Goal: Task Accomplishment & Management: Complete application form

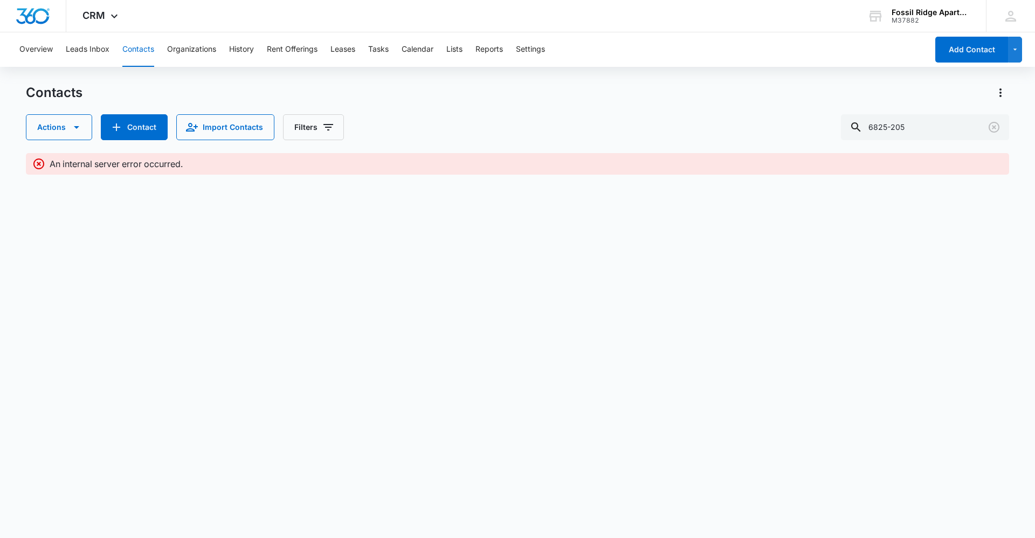
click at [147, 59] on button "Contacts" at bounding box center [138, 49] width 32 height 35
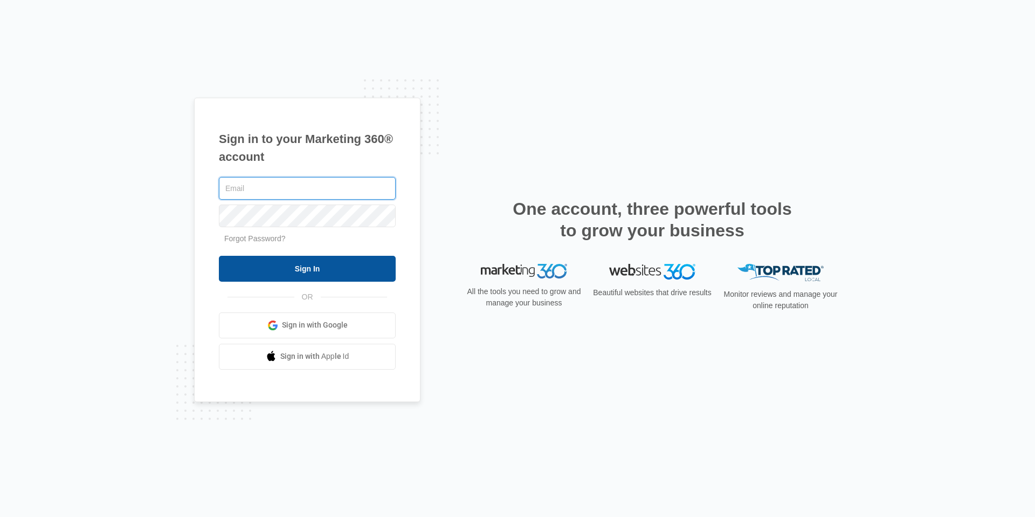
type input "[EMAIL_ADDRESS][DOMAIN_NAME]"
click at [242, 263] on input "Sign In" at bounding box center [307, 269] width 177 height 26
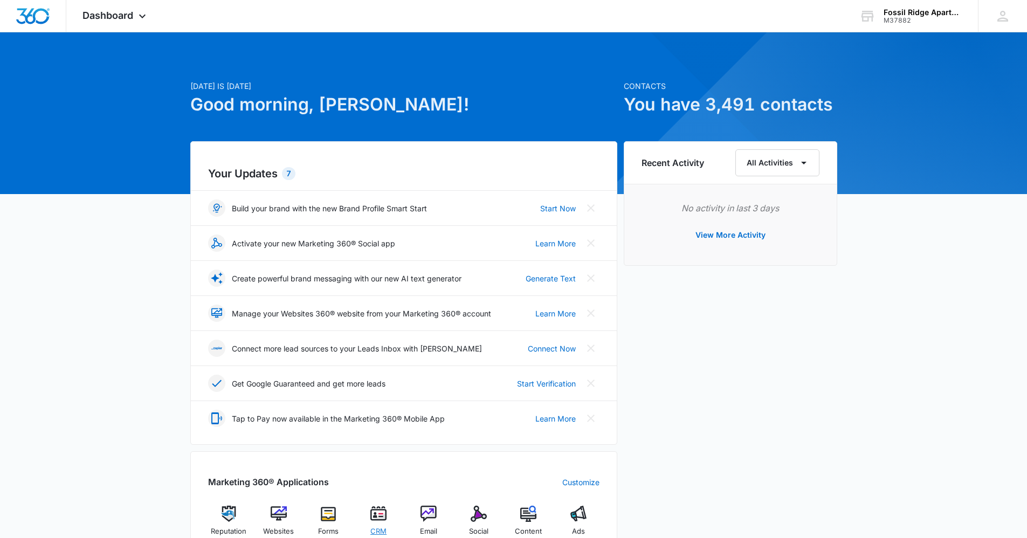
click at [387, 507] on div "CRM" at bounding box center [379, 525] width 42 height 38
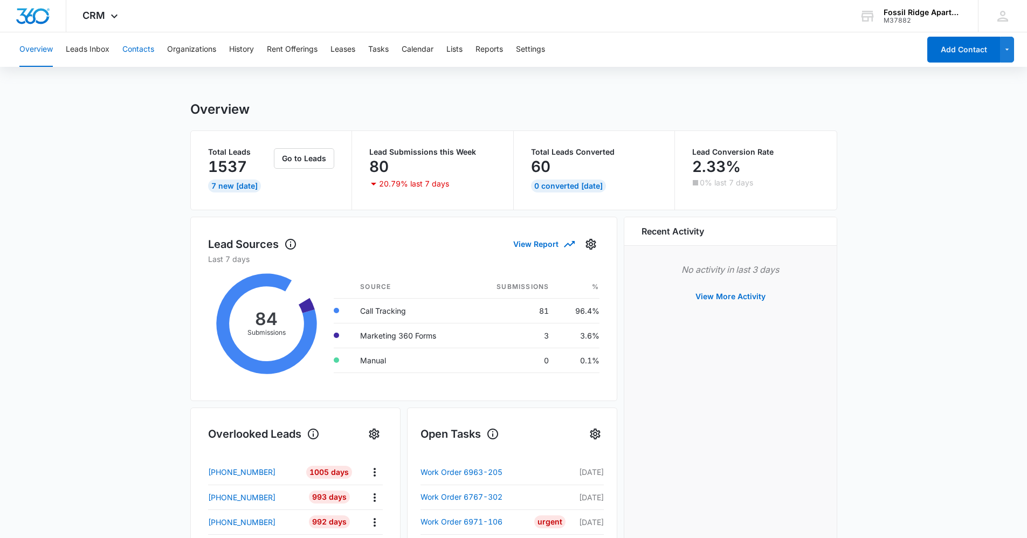
click at [148, 45] on button "Contacts" at bounding box center [138, 49] width 32 height 35
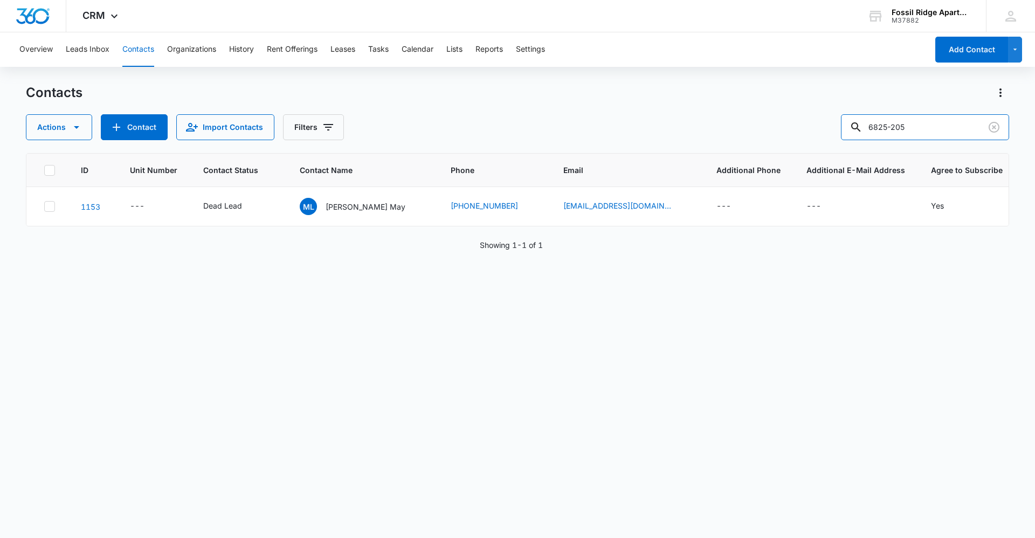
drag, startPoint x: 916, startPoint y: 126, endPoint x: 749, endPoint y: 105, distance: 168.5
click at [750, 105] on div "Contacts Actions Contact Import Contacts Filters 6825-205" at bounding box center [517, 112] width 983 height 56
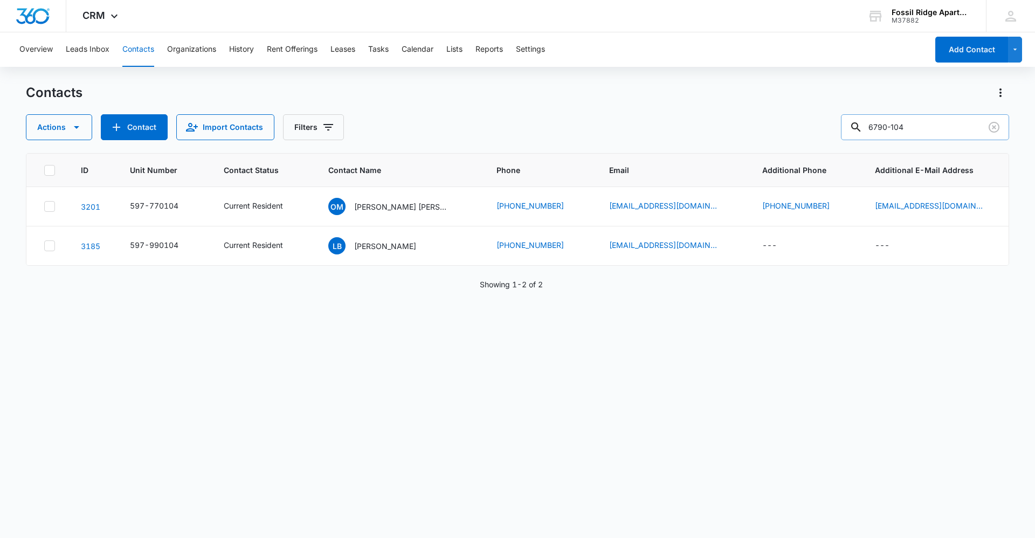
click at [900, 122] on input "6790-104" at bounding box center [925, 127] width 168 height 26
type input "597-790104"
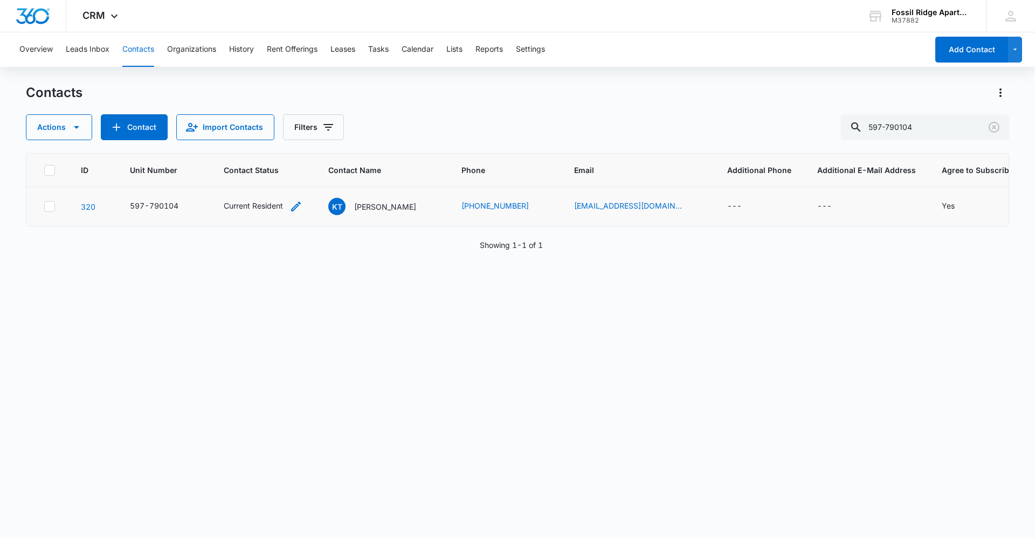
click at [258, 204] on div "Current Resident" at bounding box center [253, 205] width 59 height 11
click at [387, 208] on p "Kiffany Trevithick" at bounding box center [385, 206] width 62 height 11
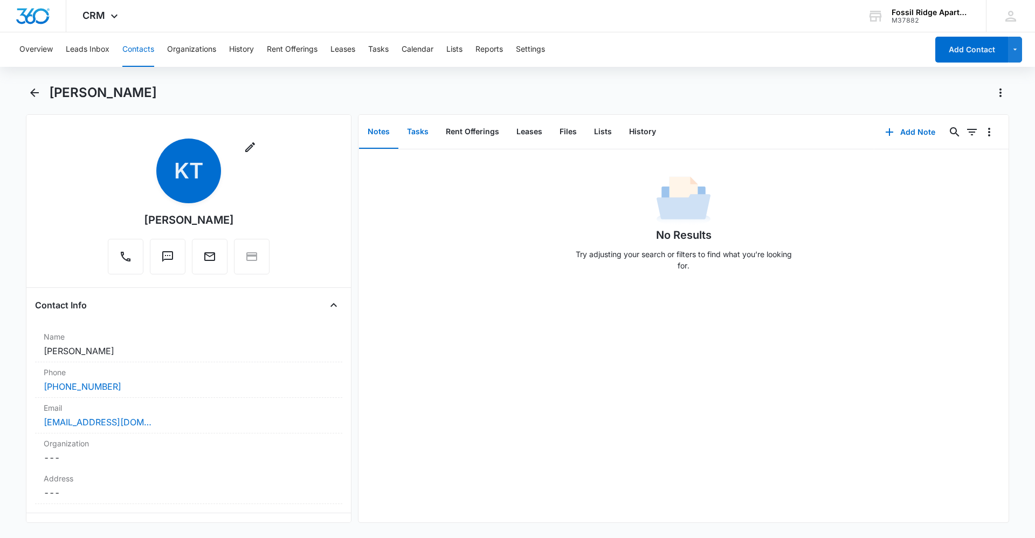
click at [412, 132] on button "Tasks" at bounding box center [417, 131] width 39 height 33
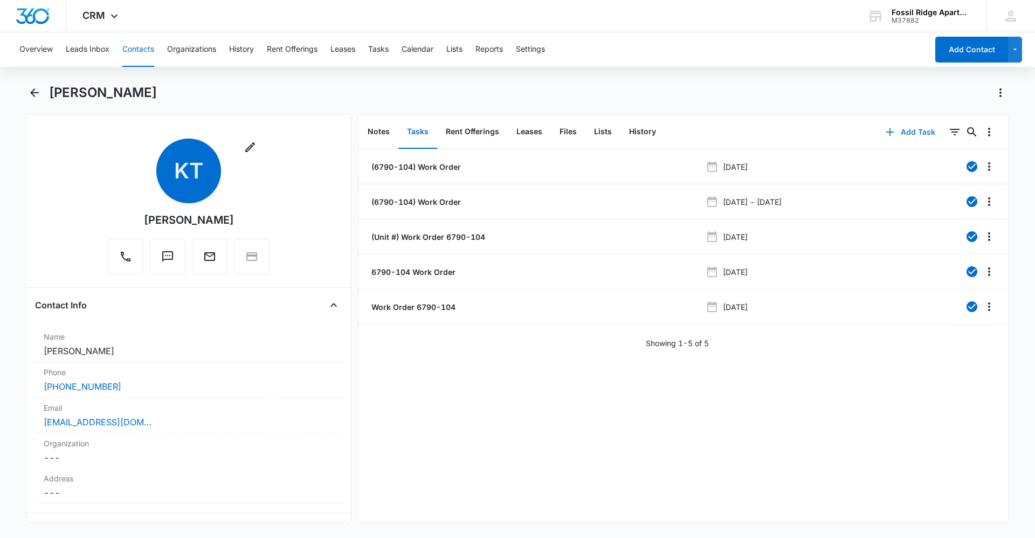
click at [901, 128] on button "Add Task" at bounding box center [910, 132] width 71 height 26
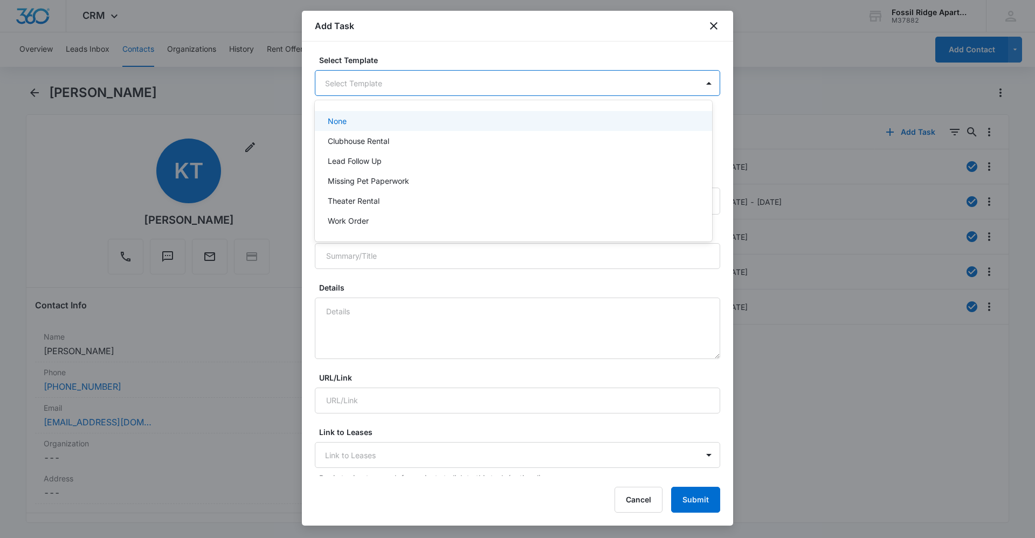
click at [446, 85] on body "CRM Apps Reputation Websites Forms CRM Email Social Content Ads Intelligence Fi…" at bounding box center [517, 269] width 1035 height 538
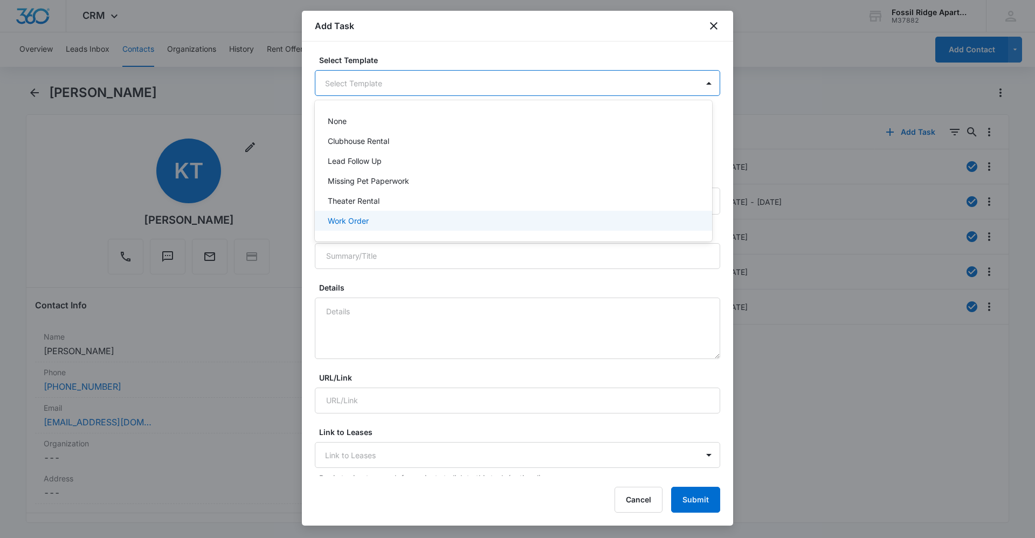
click at [424, 232] on div "None Clubhouse Rental Lead Follow Up Missing Pet Paperwork Theater Rental Work …" at bounding box center [513, 171] width 397 height 124
click at [432, 223] on div "Work Order" at bounding box center [512, 220] width 369 height 11
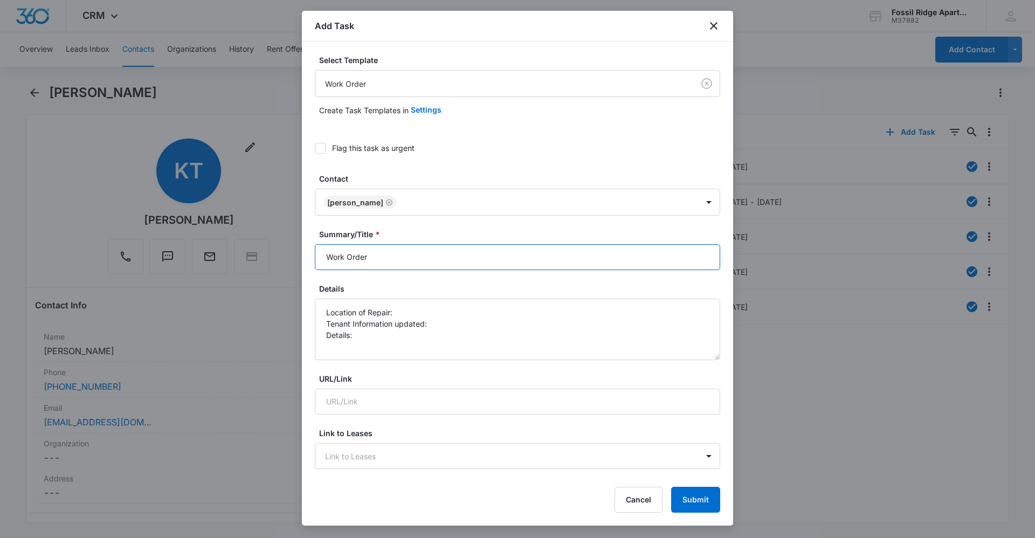
click at [405, 252] on input "Work Order" at bounding box center [517, 257] width 405 height 26
type input "Work Order 6790-104"
click at [409, 305] on textarea "Location of Repair: Tenant Information updated: Details:" at bounding box center [517, 329] width 405 height 61
click at [443, 326] on textarea "Location of Repair: Patio Tenant Information updated: Details:" at bounding box center [517, 329] width 405 height 61
click at [359, 339] on textarea "Location of Repair: Patio Tenant Information updated: yes Details:" at bounding box center [517, 329] width 405 height 61
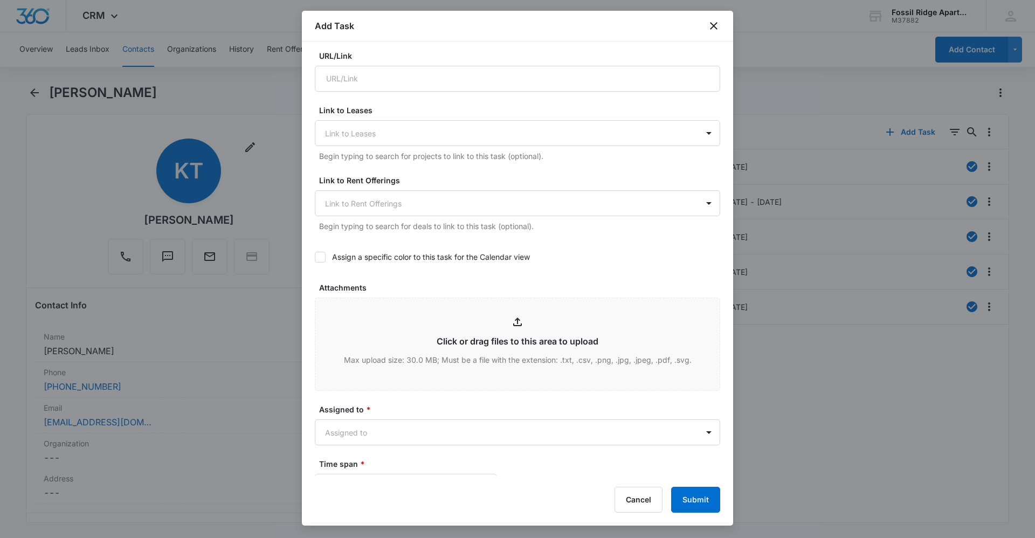
scroll to position [431, 0]
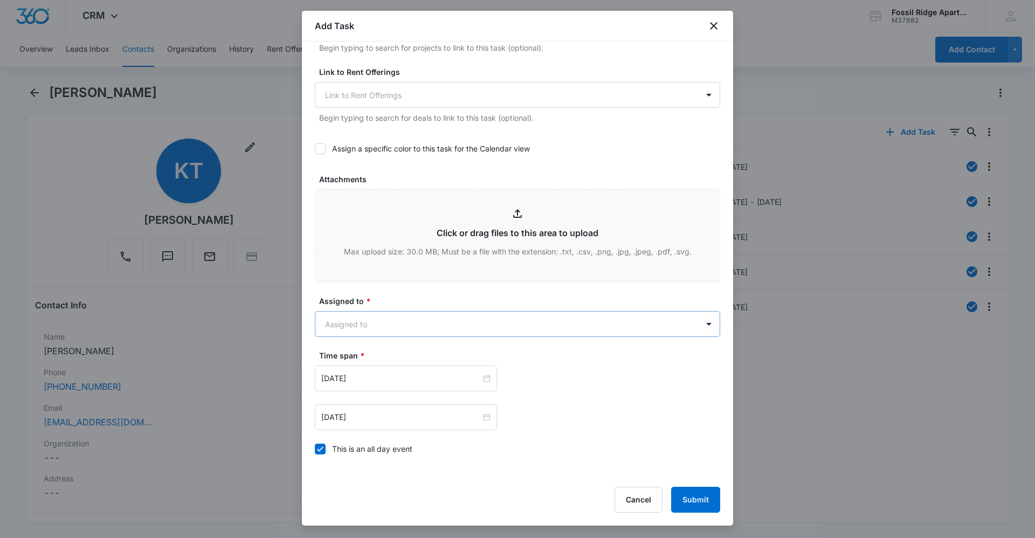
type textarea "Location of Repair: Patio Tenant Information updated: yes Details: Spider web o…"
click at [432, 329] on body "CRM Apps Reputation Websites Forms CRM Email Social Content Ads Intelligence Fi…" at bounding box center [517, 269] width 1035 height 538
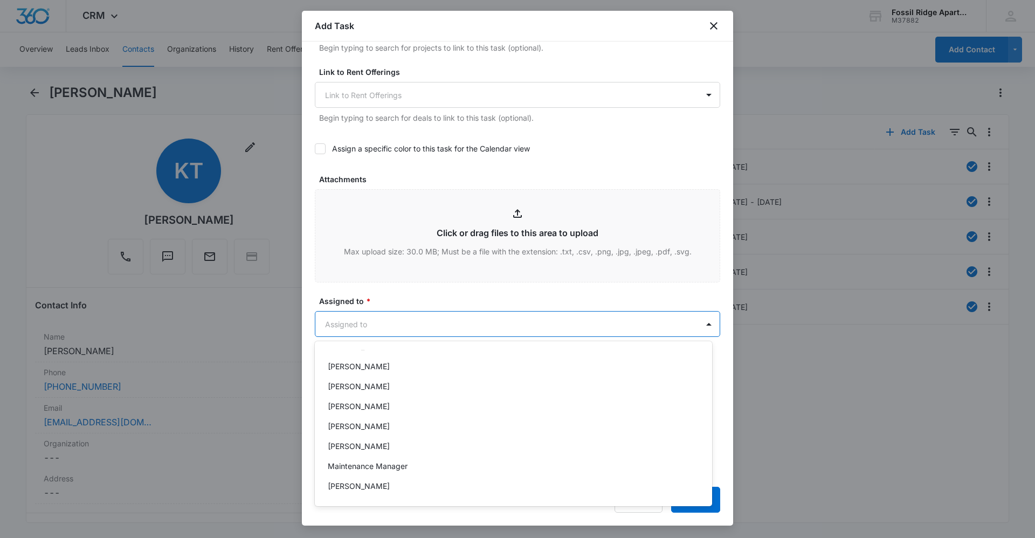
scroll to position [256, 0]
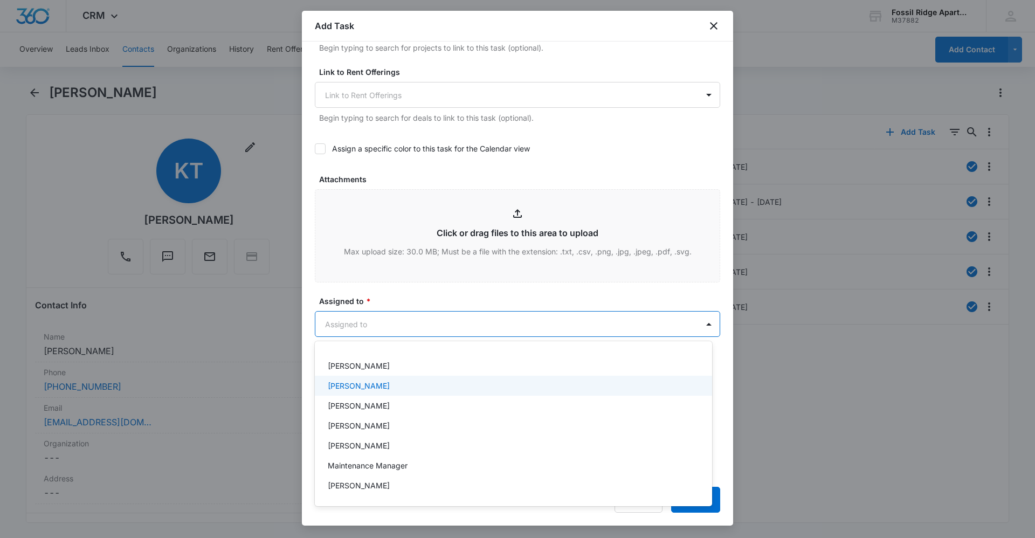
click at [385, 387] on div "Leotis Johnson" at bounding box center [512, 385] width 369 height 11
click at [676, 316] on div at bounding box center [517, 269] width 1035 height 538
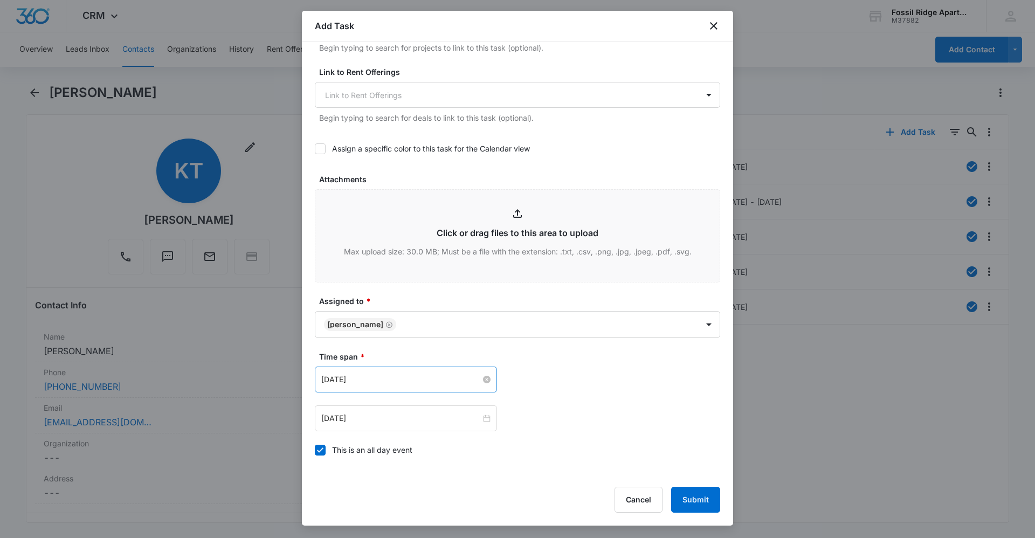
click at [428, 378] on input "Apr 2, 2024" at bounding box center [401, 380] width 160 height 12
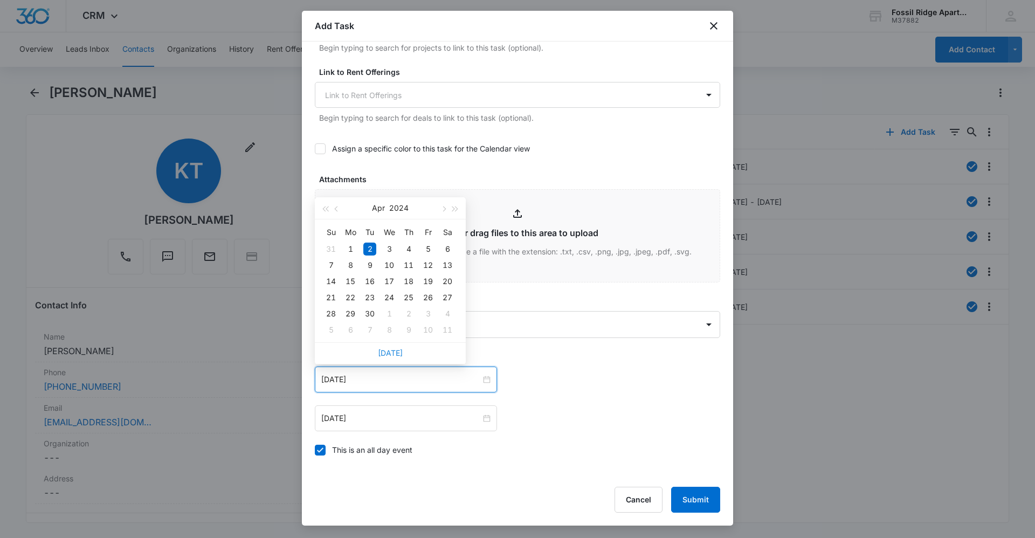
click at [390, 353] on link "Today" at bounding box center [390, 352] width 25 height 9
type input "Oct 14, 2025"
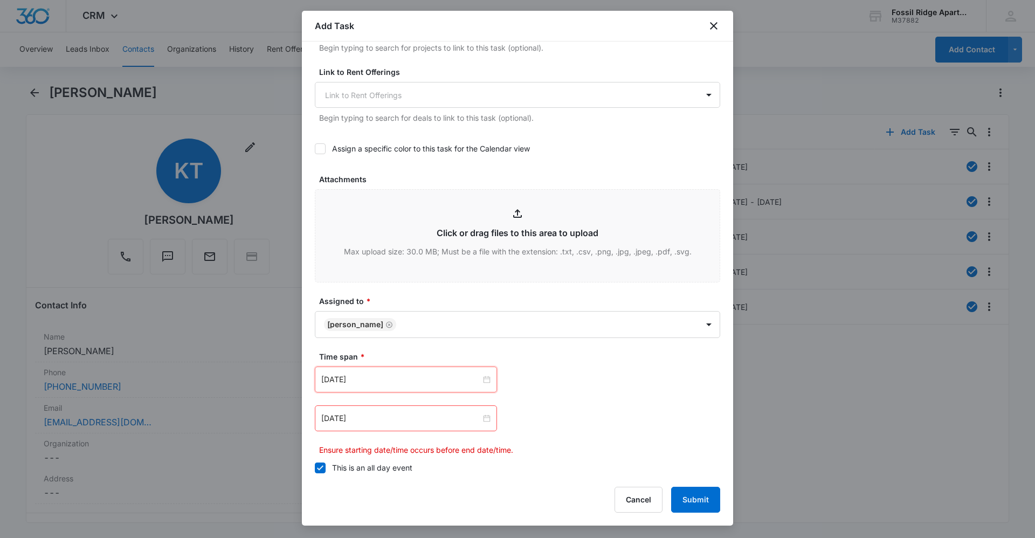
click at [386, 412] on div "Apr 2, 2024" at bounding box center [406, 418] width 182 height 26
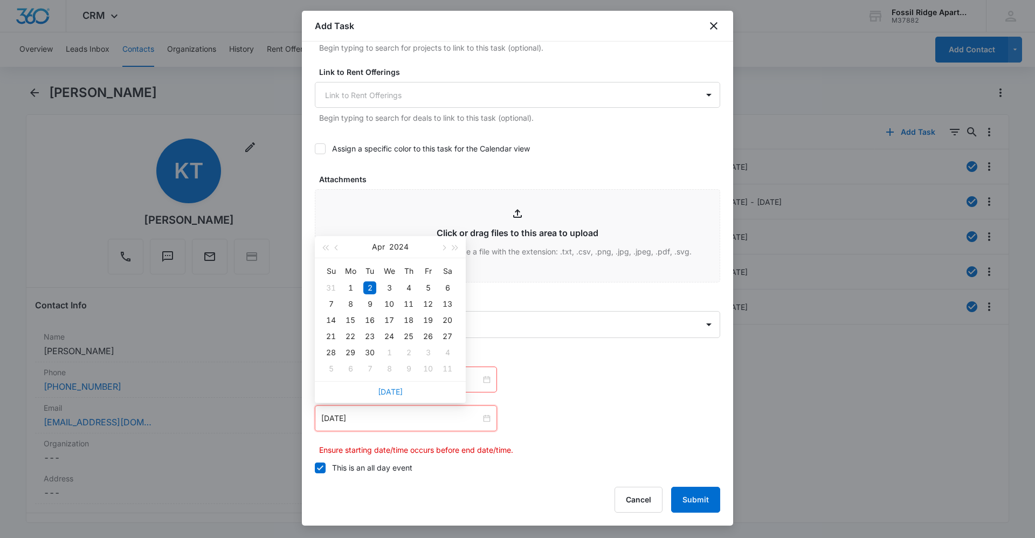
click at [400, 394] on link "Today" at bounding box center [390, 391] width 25 height 9
type input "Oct 14, 2025"
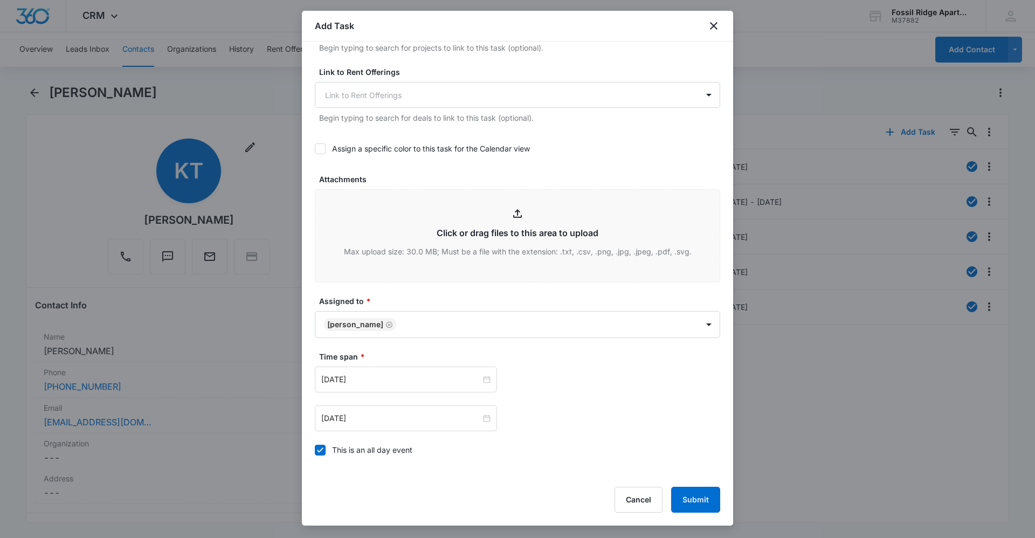
click at [577, 433] on div "Time span * Oct 14, 2025 Oct 2025 Su Mo Tu We Th Fr Sa 28 29 30 1 2 3 4 5 6 7 8…" at bounding box center [517, 406] width 405 height 111
click at [700, 511] on button "Submit" at bounding box center [695, 500] width 49 height 26
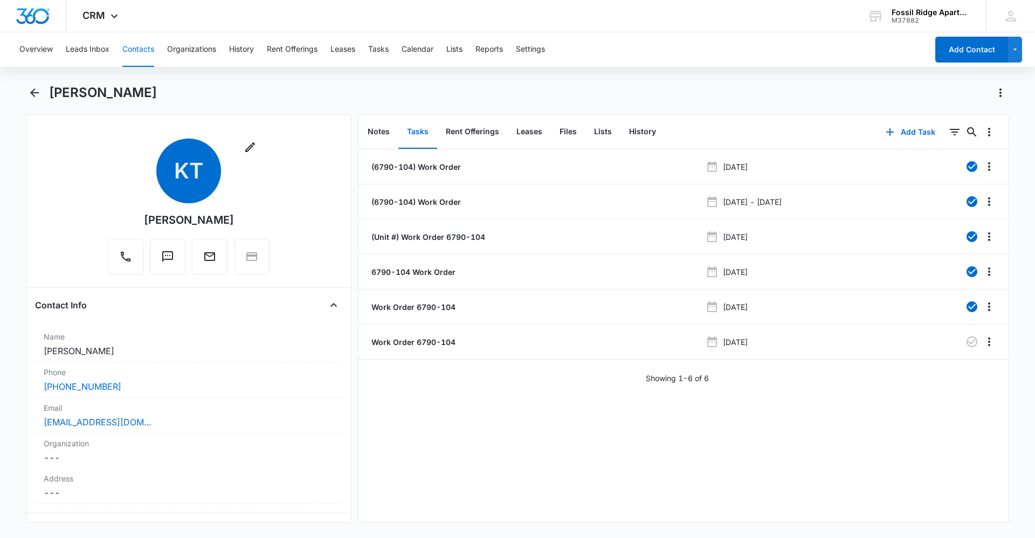
click at [130, 49] on button "Contacts" at bounding box center [138, 49] width 32 height 35
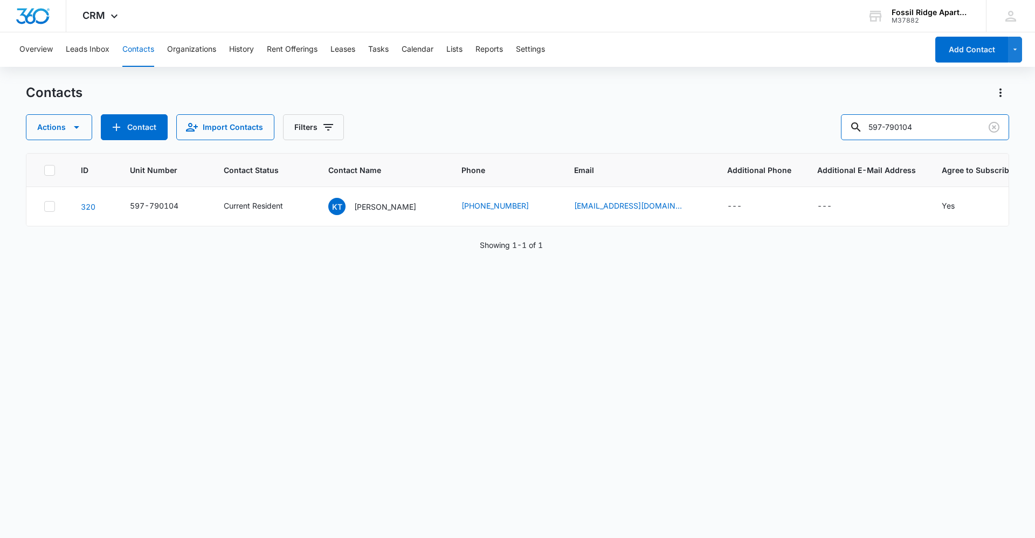
drag, startPoint x: 941, startPoint y: 126, endPoint x: 443, endPoint y: 45, distance: 504.7
click at [443, 45] on div "Overview Leads Inbox Contacts Organizations History Rent Offerings Leases Tasks…" at bounding box center [517, 284] width 1035 height 505
type input "6700-302"
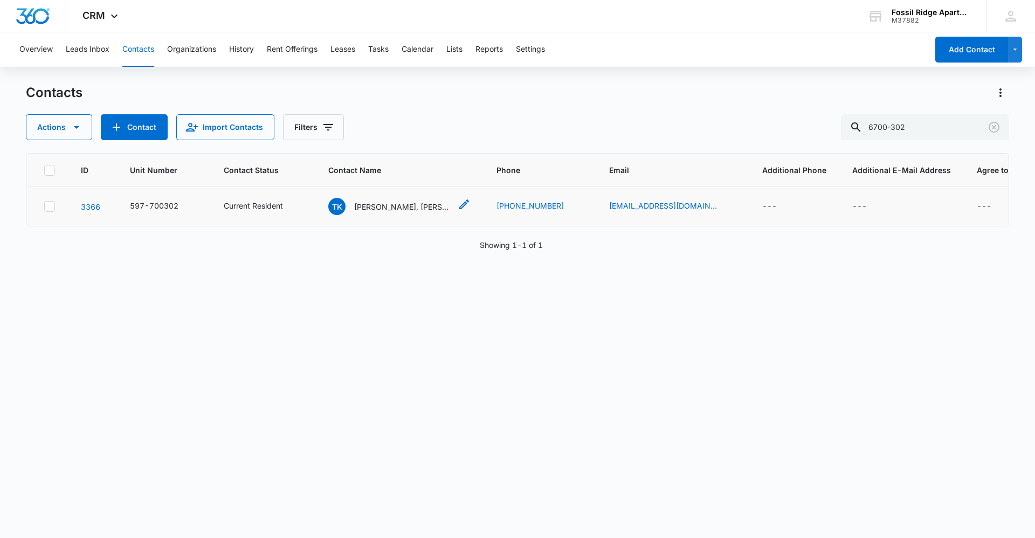
click at [346, 202] on span "TK" at bounding box center [336, 206] width 17 height 17
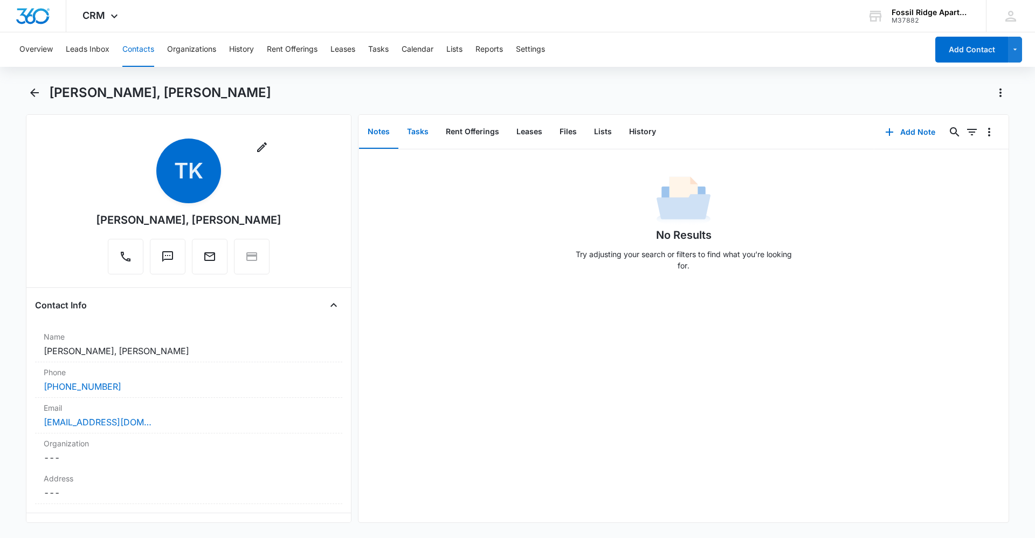
click at [419, 138] on button "Tasks" at bounding box center [417, 131] width 39 height 33
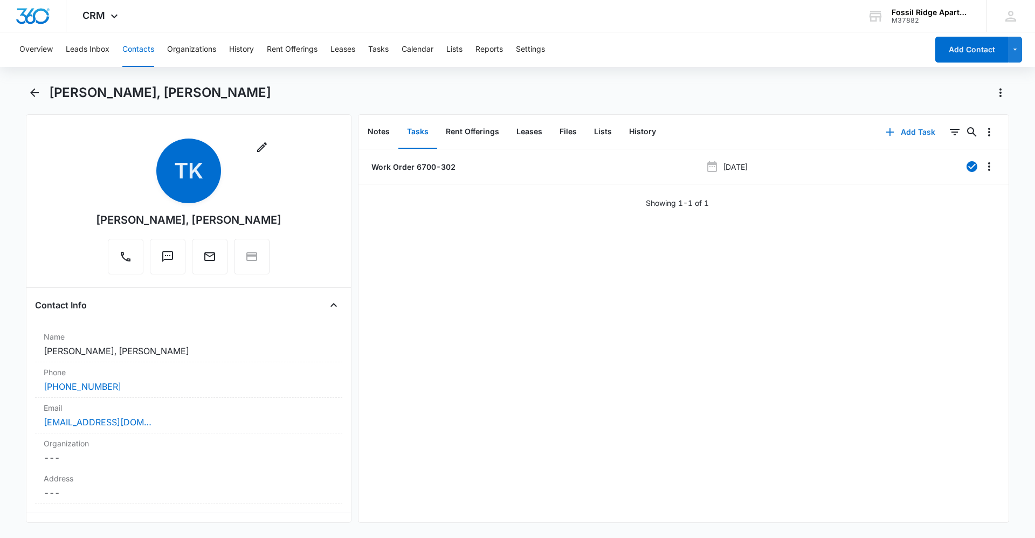
click at [892, 135] on button "Add Task" at bounding box center [910, 132] width 71 height 26
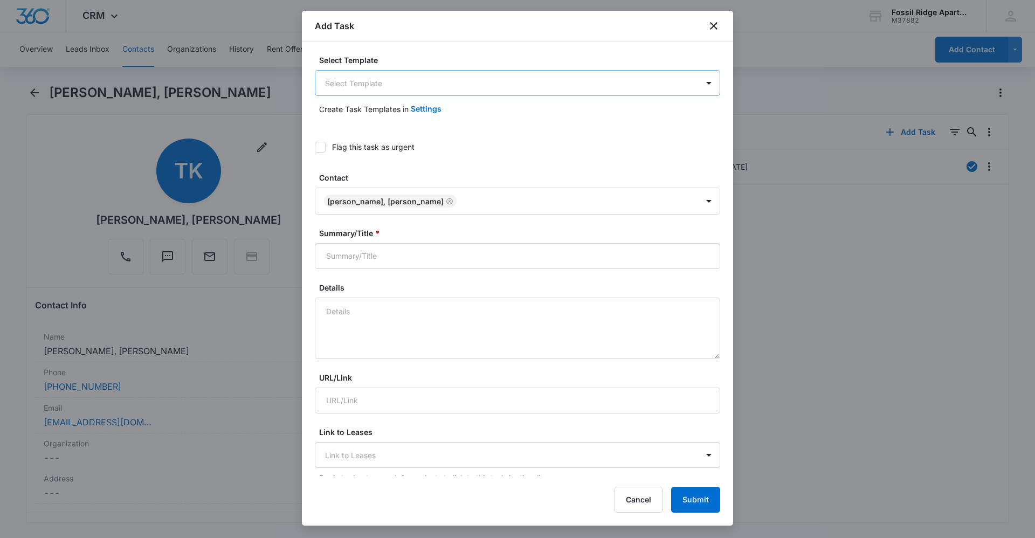
click at [378, 78] on body "CRM Apps Reputation Websites Forms CRM Email Social Content Ads Intelligence Fi…" at bounding box center [517, 269] width 1035 height 538
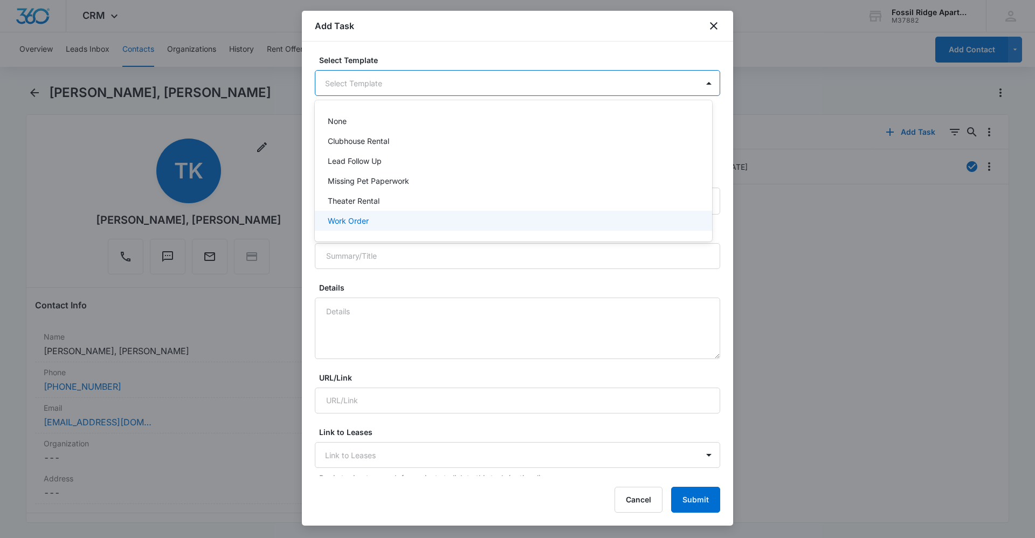
click at [364, 224] on p "Work Order" at bounding box center [348, 220] width 41 height 11
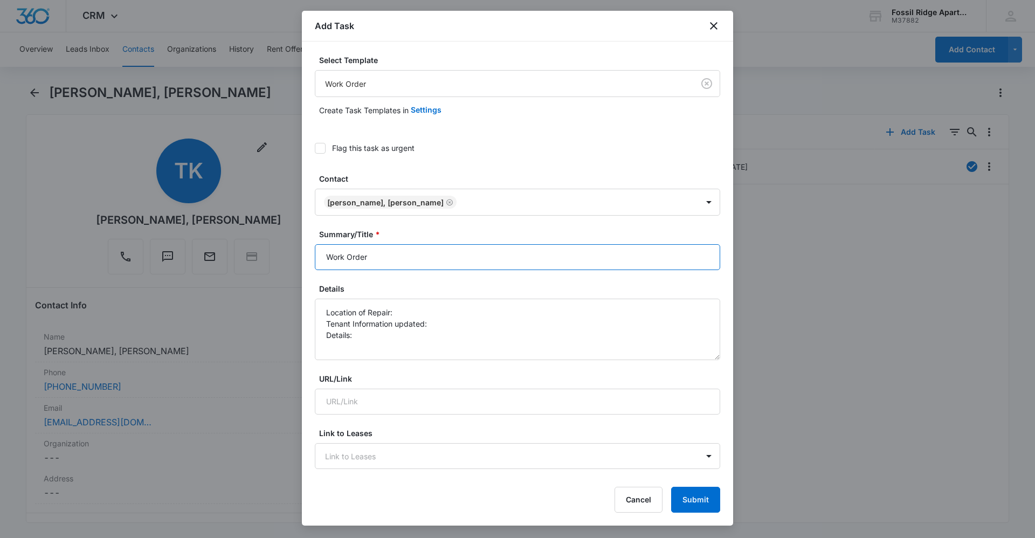
click at [378, 255] on input "Work Order" at bounding box center [517, 257] width 405 height 26
type input "Work Order 6700-302"
click at [416, 307] on textarea "Location of Repair: Tenant Information updated: Details:" at bounding box center [517, 329] width 405 height 61
click at [396, 335] on textarea "Location of Repair: kitchen Tenant Information updated: Details:" at bounding box center [517, 329] width 405 height 61
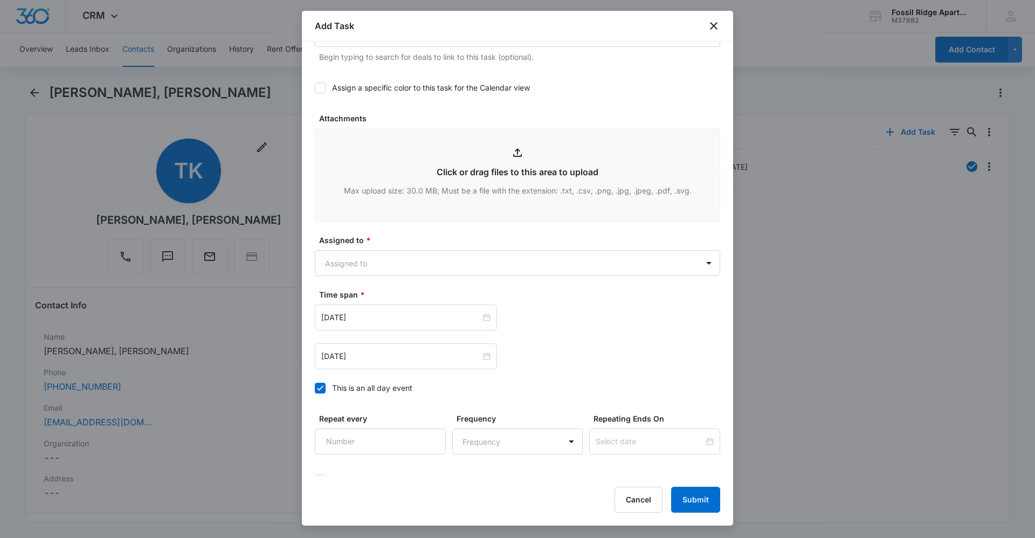
scroll to position [562, 0]
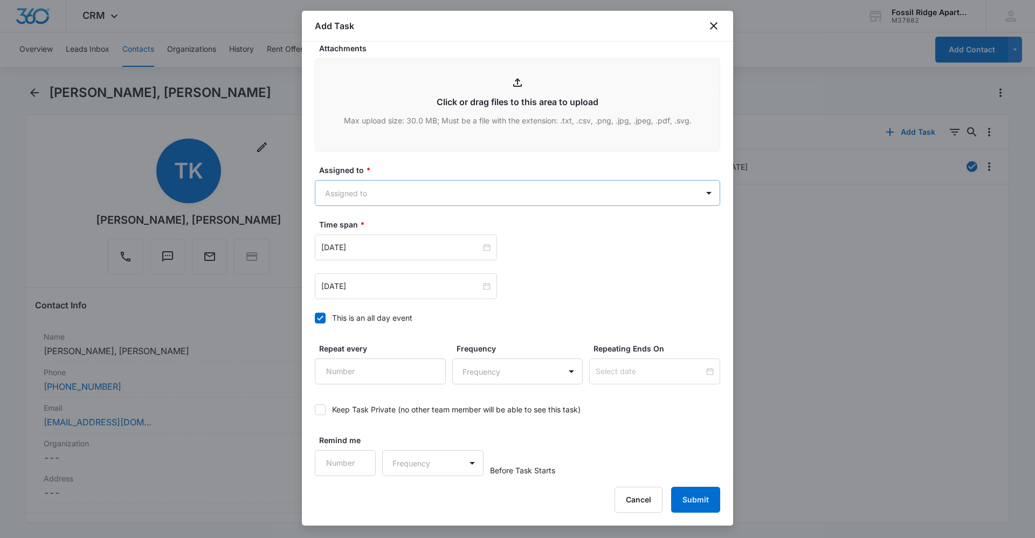
type textarea "Location of Repair: kitchen Tenant Information updated: Details: Microwave turn…"
click at [425, 197] on body "CRM Apps Reputation Websites Forms CRM Email Social Content Ads Intelligence Fi…" at bounding box center [517, 269] width 1035 height 538
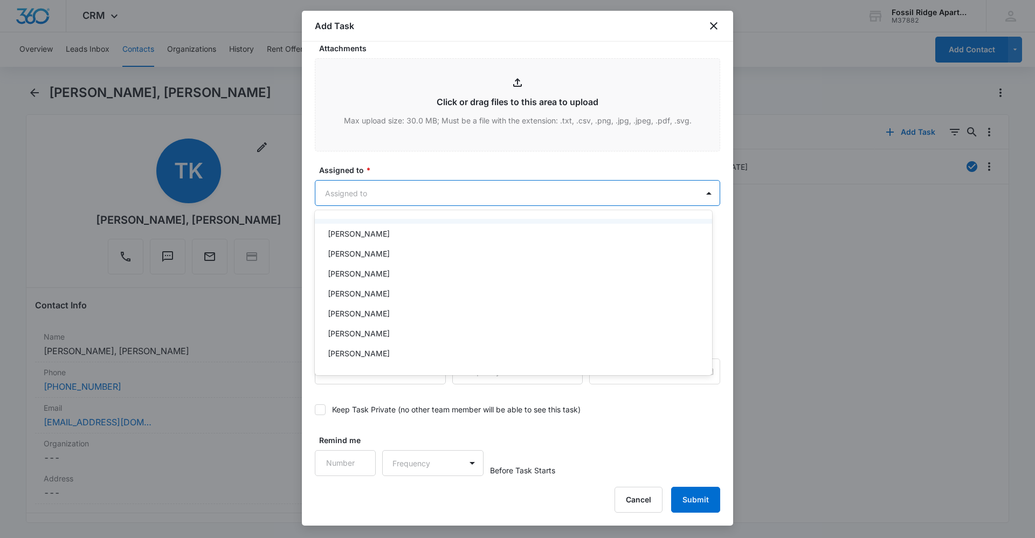
scroll to position [216, 0]
click at [343, 293] on p "Leotis Johnson" at bounding box center [359, 294] width 62 height 11
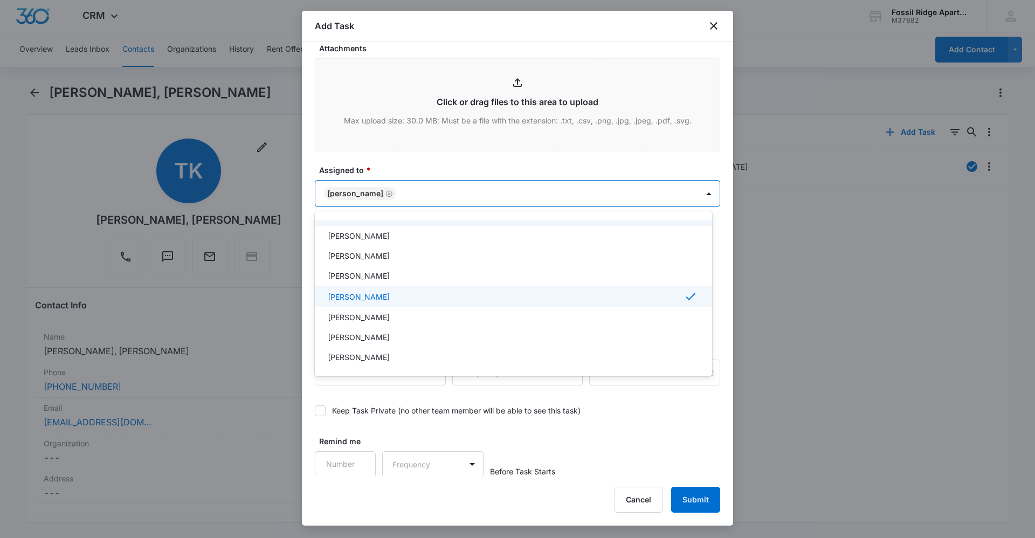
click at [639, 169] on div at bounding box center [517, 269] width 1035 height 538
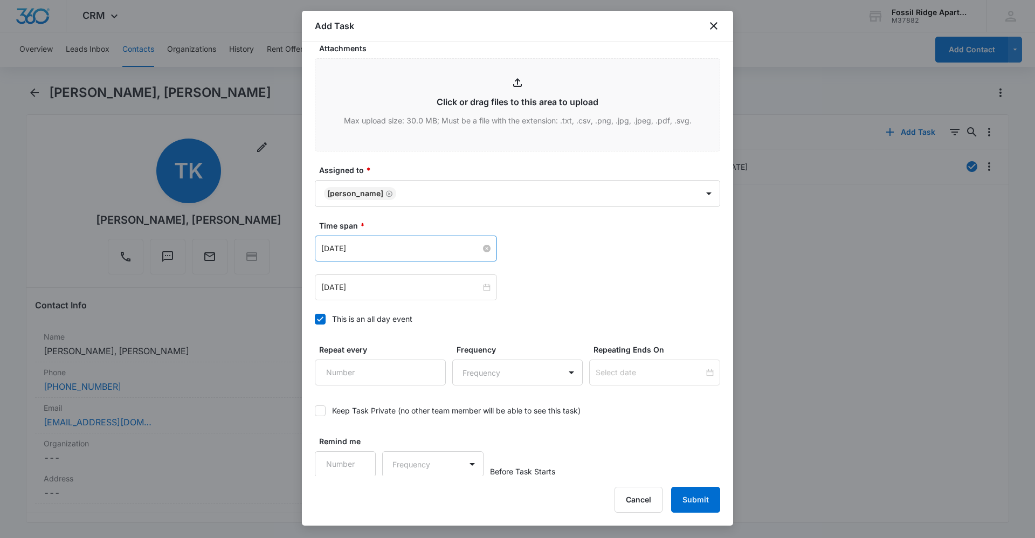
click at [415, 252] on input "Apr 2, 2024" at bounding box center [401, 249] width 160 height 12
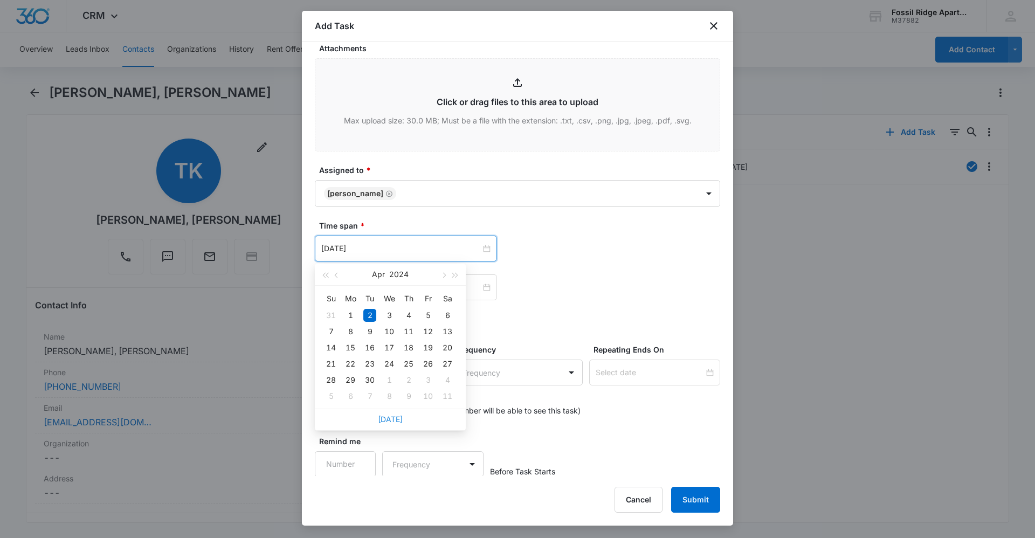
click at [381, 417] on link "Today" at bounding box center [390, 419] width 25 height 9
type input "Oct 14, 2025"
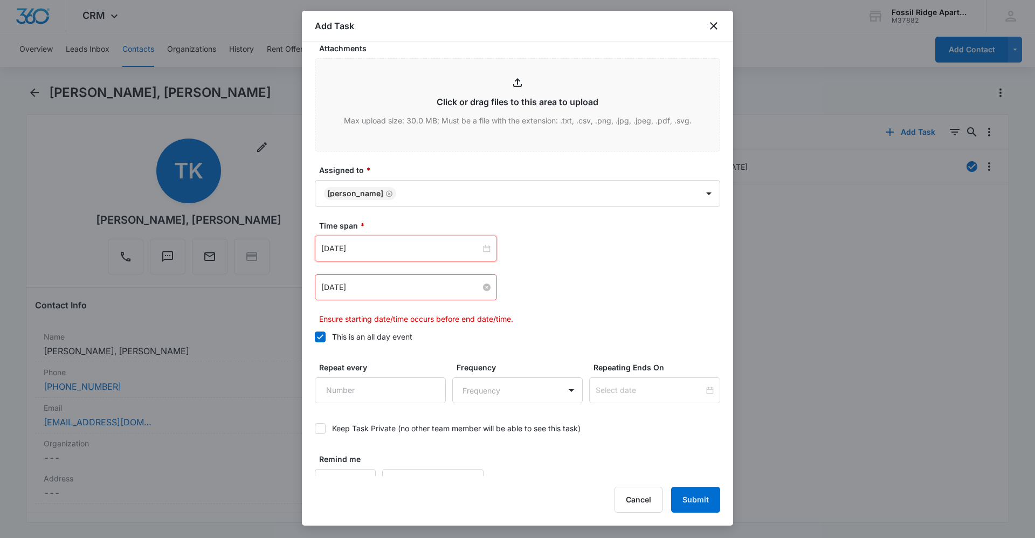
click at [431, 288] on input "Apr 2, 2024" at bounding box center [401, 287] width 160 height 12
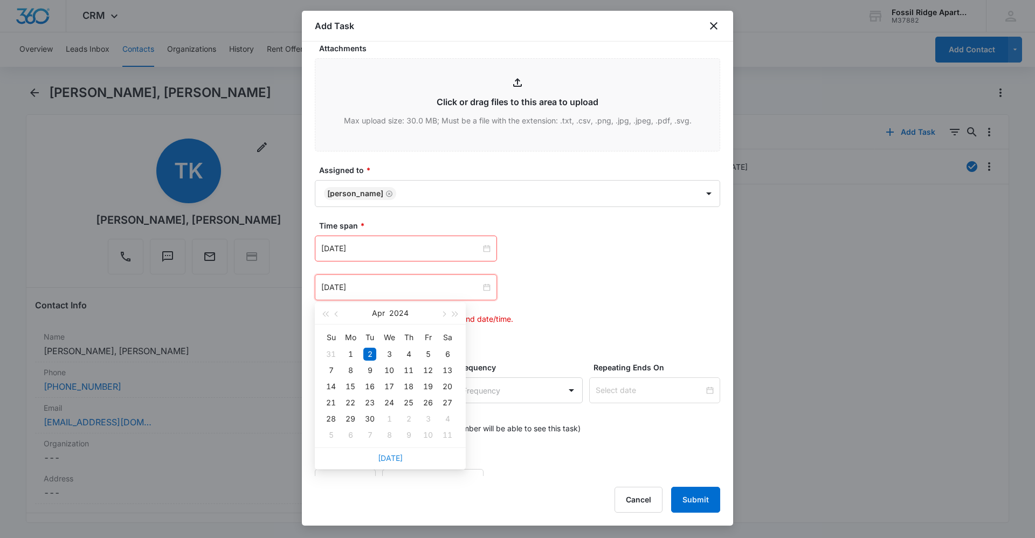
click at [394, 462] on div "Today" at bounding box center [390, 458] width 151 height 22
click at [394, 458] on link "Today" at bounding box center [390, 457] width 25 height 9
type input "Oct 14, 2025"
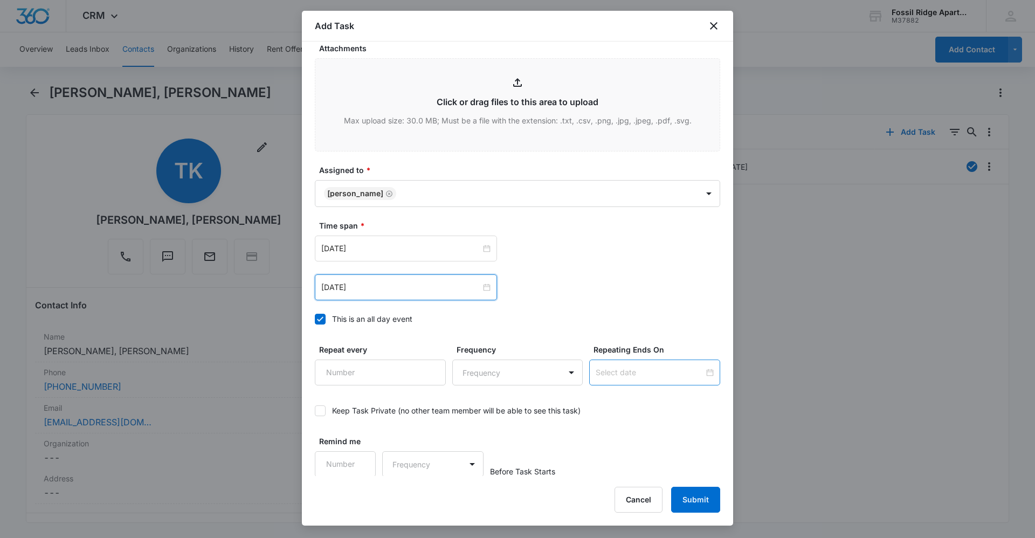
scroll to position [563, 0]
click at [677, 498] on button "Submit" at bounding box center [695, 500] width 49 height 26
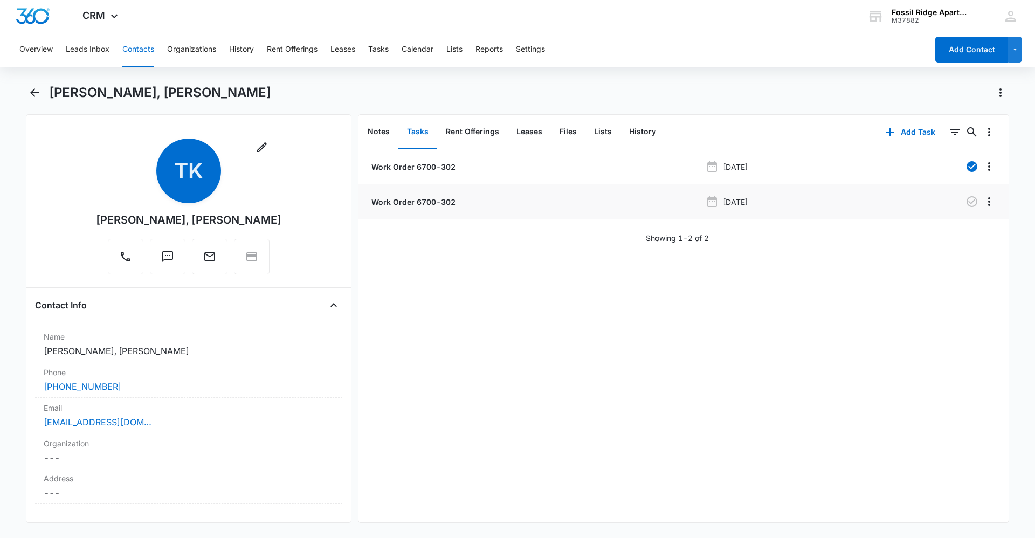
click at [389, 199] on p "Work Order 6700-302" at bounding box center [412, 201] width 86 height 11
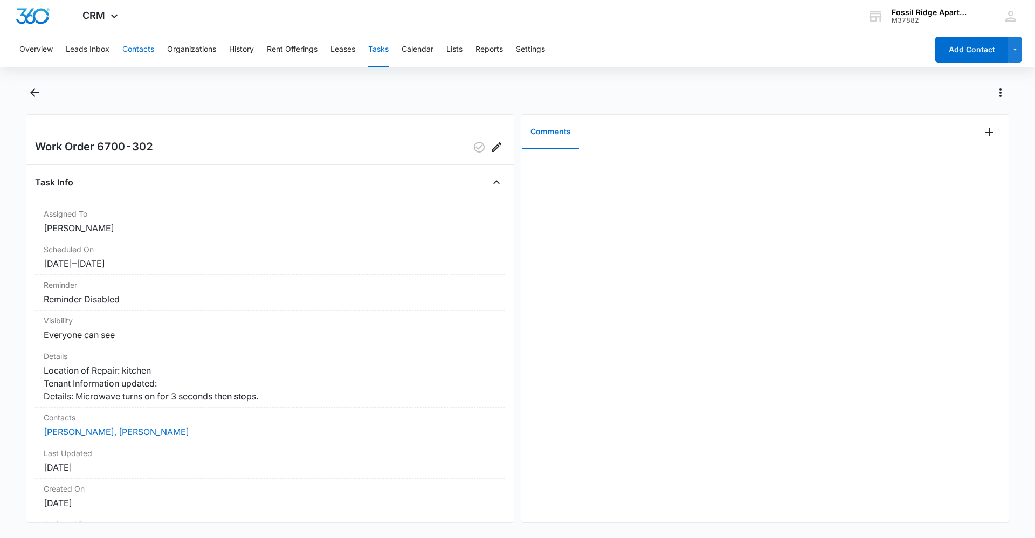
click at [142, 52] on button "Contacts" at bounding box center [138, 49] width 32 height 35
